Goal: Ask a question

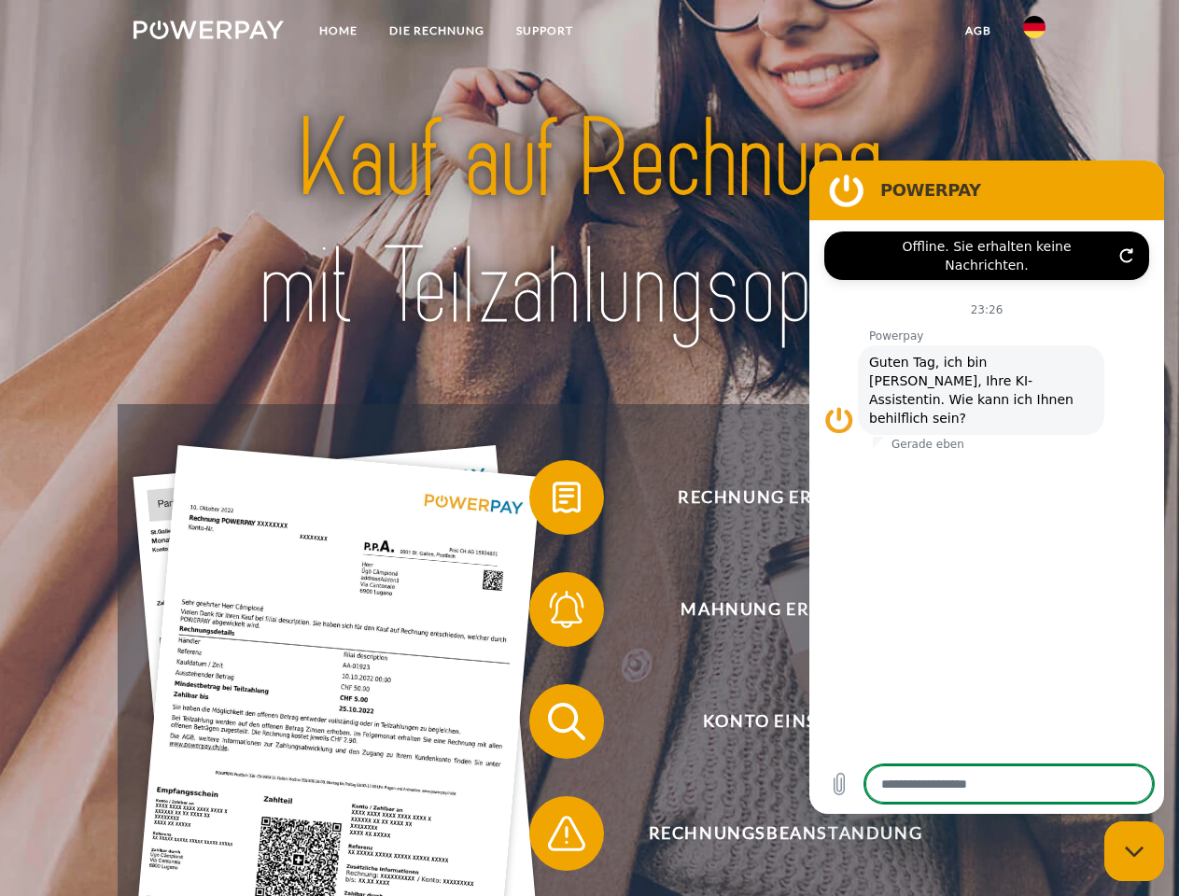
click at [208, 33] on img at bounding box center [208, 30] width 150 height 19
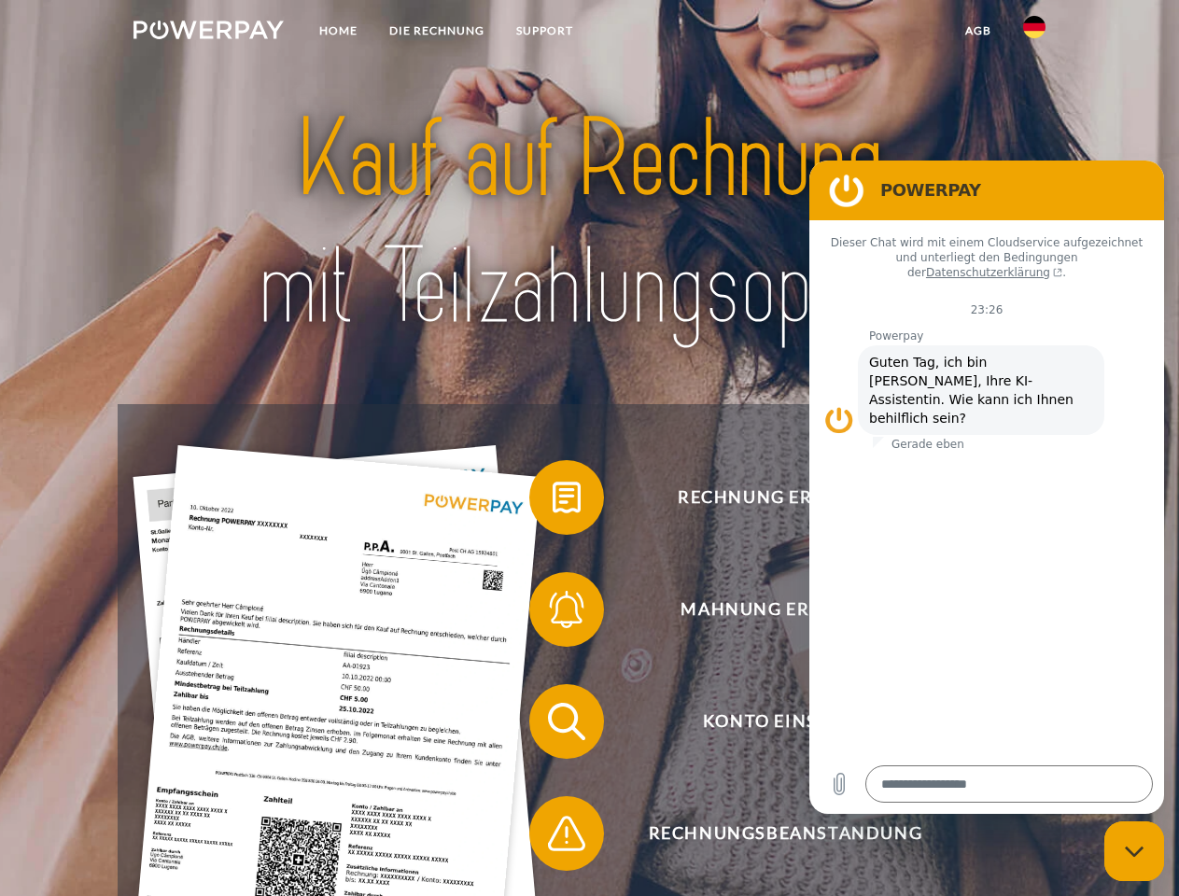
click at [1034, 33] on img at bounding box center [1034, 27] width 22 height 22
click at [977, 31] on link "agb" at bounding box center [978, 31] width 58 height 34
click at [553, 501] on span at bounding box center [538, 497] width 93 height 93
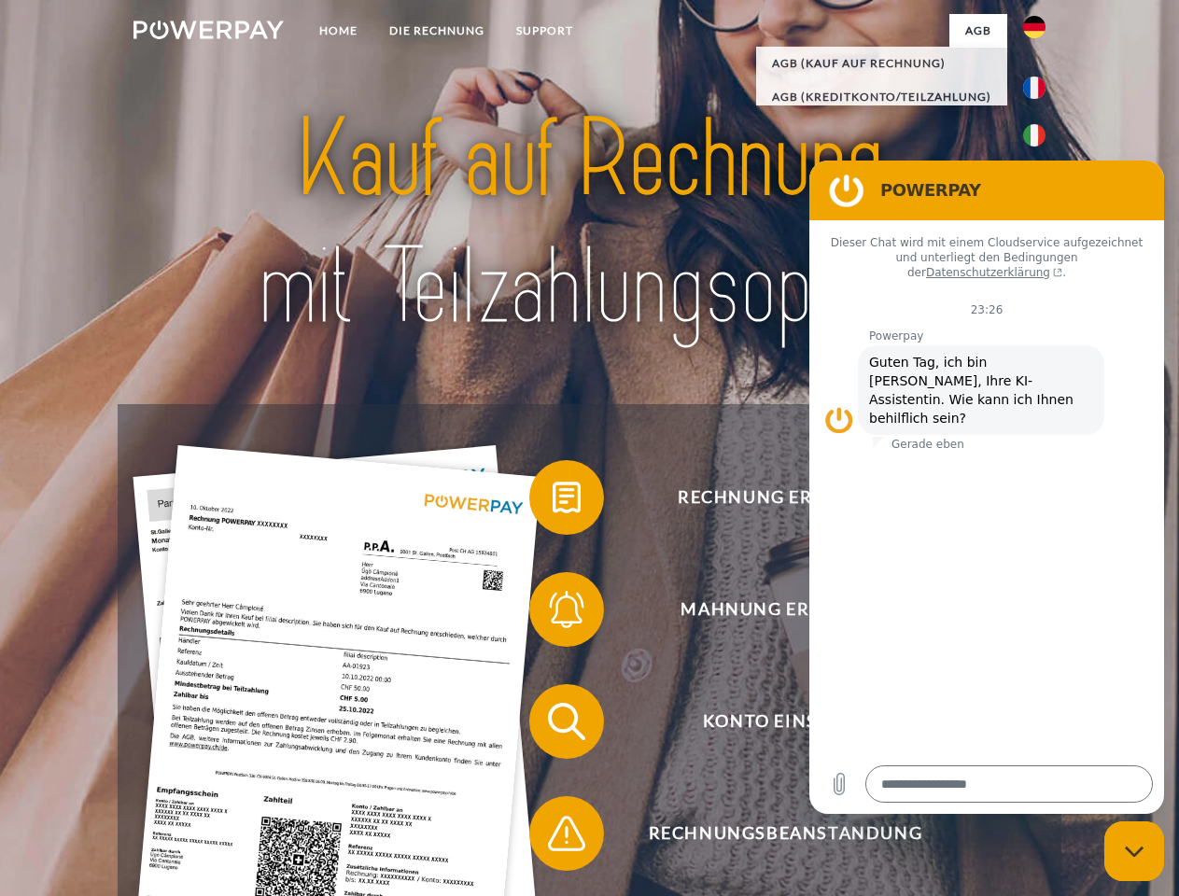
click at [553, 613] on div "Rechnung erhalten? Mahnung erhalten? Konto einsehen" at bounding box center [589, 777] width 943 height 747
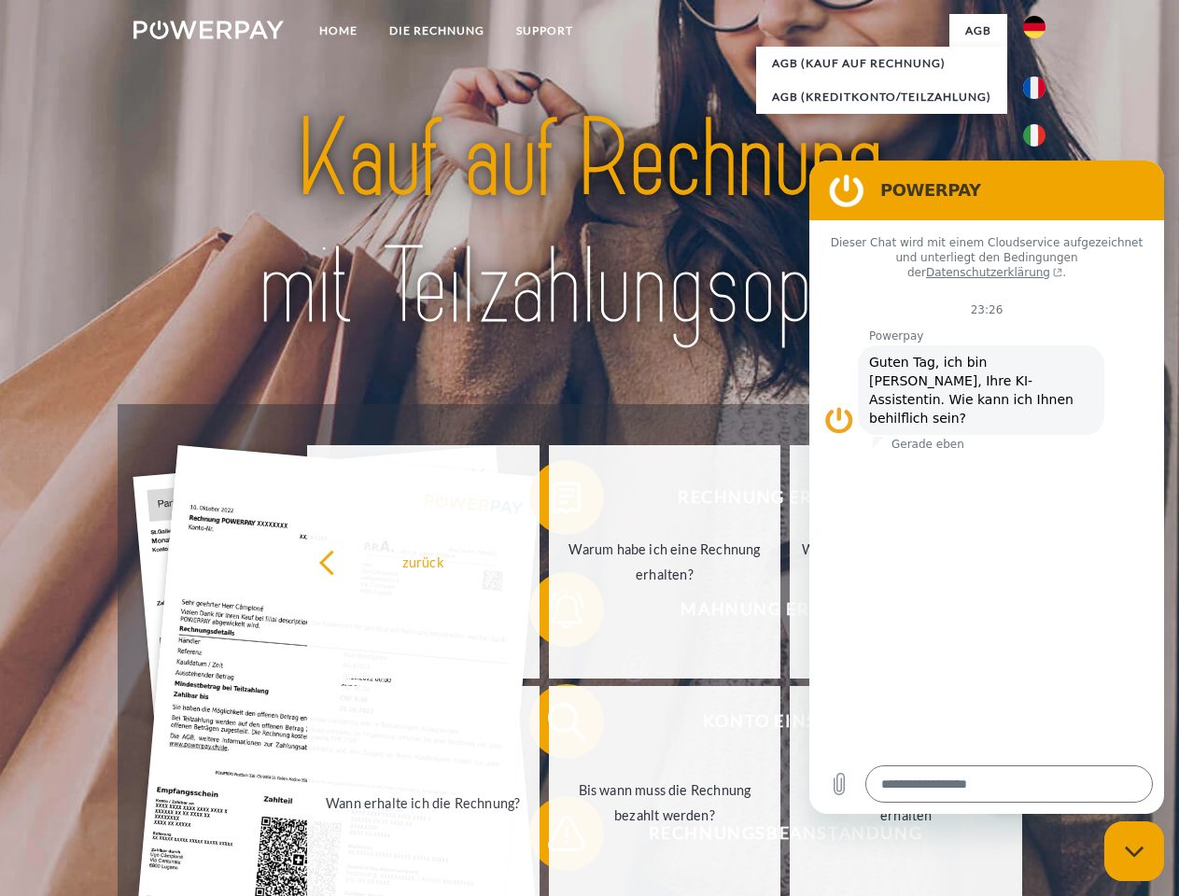
click at [553, 725] on link "Bis wann muss die Rechnung bezahlt werden?" at bounding box center [665, 802] width 232 height 233
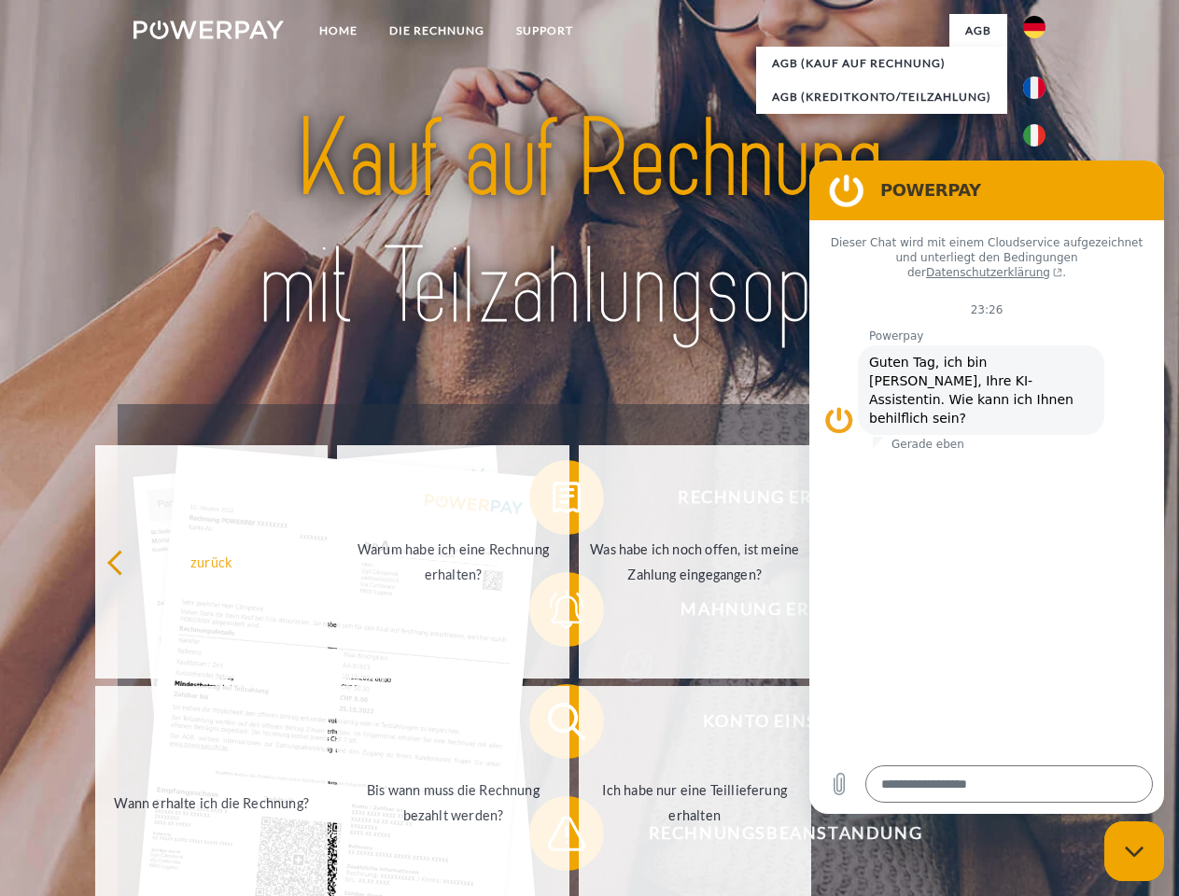
click at [553, 837] on span at bounding box center [538, 833] width 93 height 93
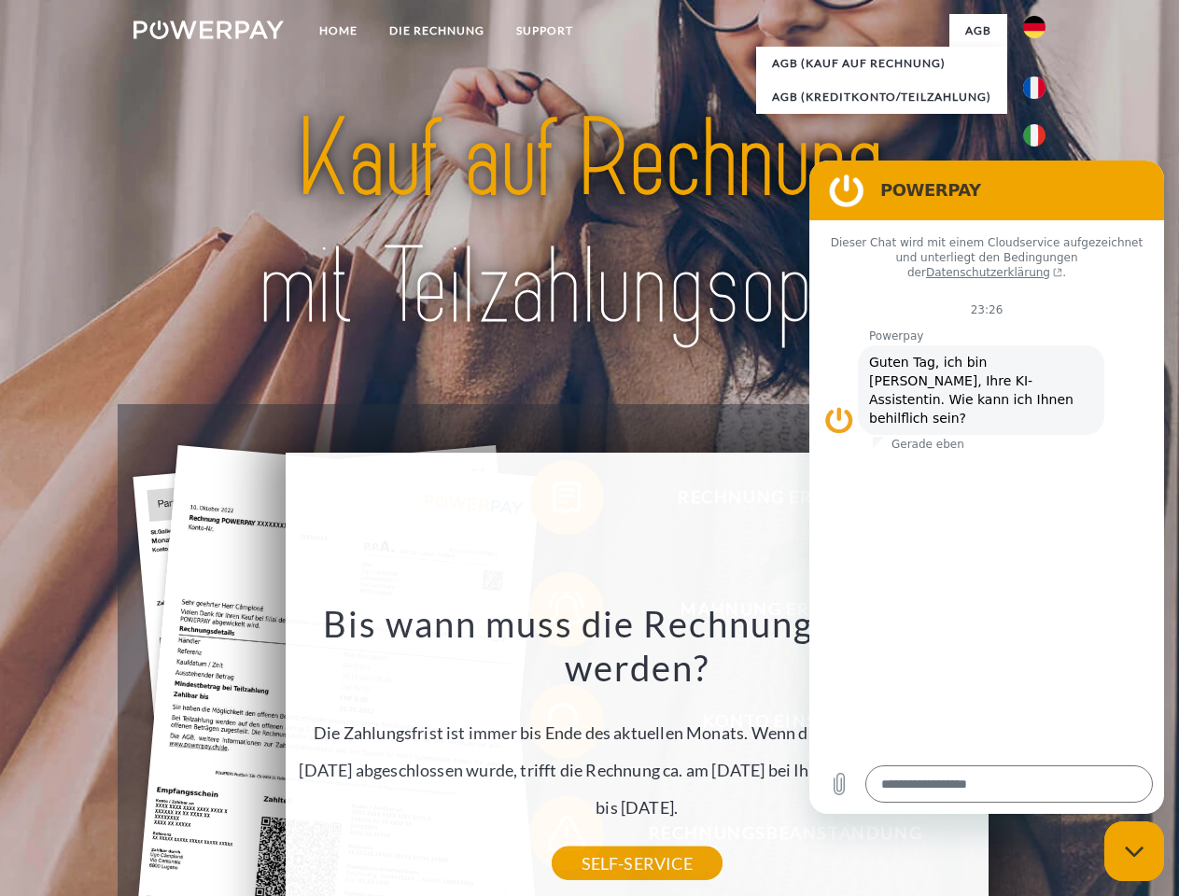
click at [1134, 851] on icon "Messaging-Fenster schließen" at bounding box center [1135, 852] width 20 height 12
type textarea "*"
